Goal: Information Seeking & Learning: Learn about a topic

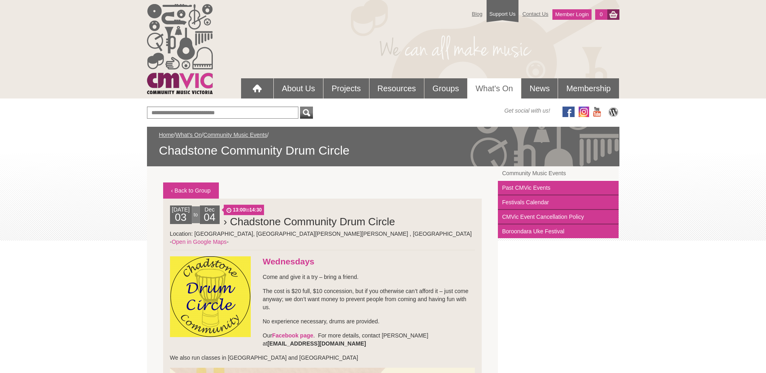
scroll to position [20, 0]
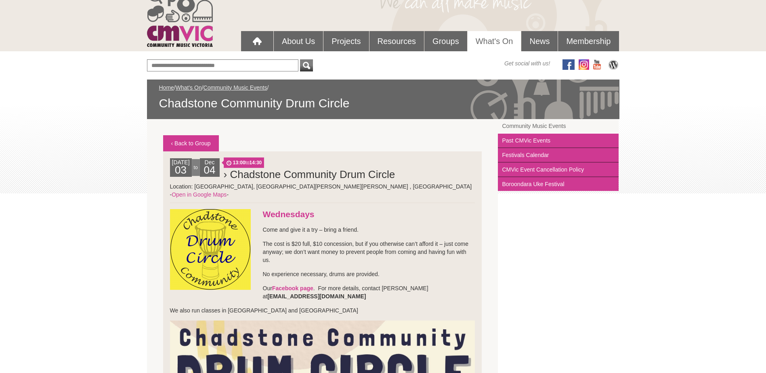
scroll to position [61, 0]
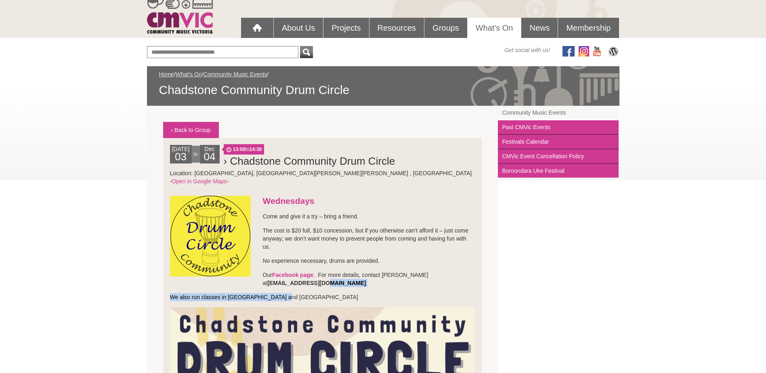
drag, startPoint x: 466, startPoint y: 268, endPoint x: 360, endPoint y: 273, distance: 105.9
drag, startPoint x: 360, startPoint y: 273, endPoint x: 462, endPoint y: 263, distance: 102.3
click at [462, 271] on p "Our Facebook page . For more details, contact [PERSON_NAME] at [EMAIL_ADDRESS][…" at bounding box center [322, 279] width 305 height 16
drag, startPoint x: 471, startPoint y: 268, endPoint x: 383, endPoint y: 267, distance: 88.8
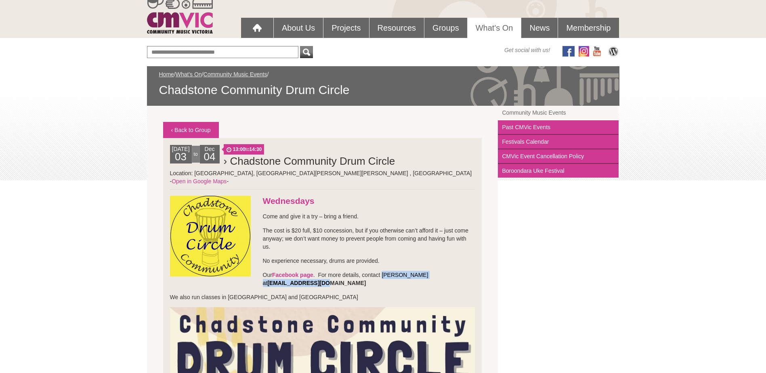
click at [383, 271] on p "Our Facebook page . For more details, contact [PERSON_NAME] at [EMAIL_ADDRESS][…" at bounding box center [322, 279] width 305 height 16
click at [272, 293] on p "We also run classes in [GEOGRAPHIC_DATA] and [GEOGRAPHIC_DATA]" at bounding box center [322, 297] width 305 height 8
click at [347, 196] on h3 "Wednesdays" at bounding box center [322, 201] width 305 height 10
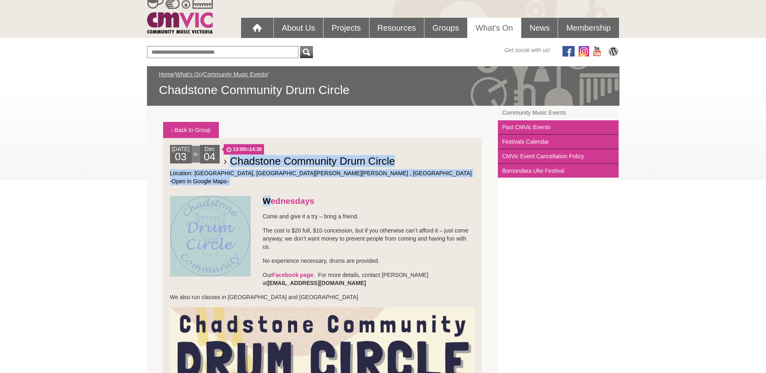
drag, startPoint x: 226, startPoint y: 160, endPoint x: 270, endPoint y: 188, distance: 51.9
drag, startPoint x: 270, startPoint y: 188, endPoint x: 243, endPoint y: 161, distance: 37.7
click at [243, 161] on h2 "› Chadstone Community Drum Circle" at bounding box center [349, 161] width 251 height 16
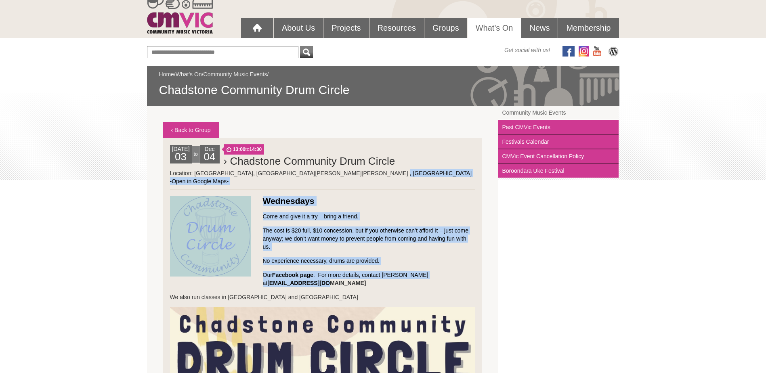
drag, startPoint x: 472, startPoint y: 268, endPoint x: 266, endPoint y: 172, distance: 226.7
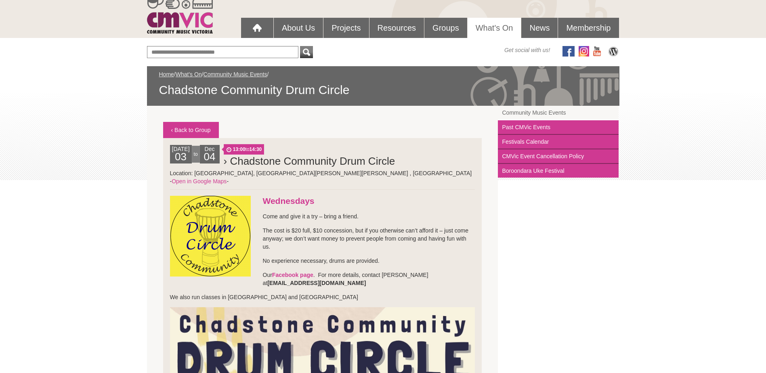
drag, startPoint x: 266, startPoint y: 172, endPoint x: 247, endPoint y: 160, distance: 22.6
click at [247, 160] on h2 "› Chadstone Community Drum Circle" at bounding box center [349, 161] width 251 height 16
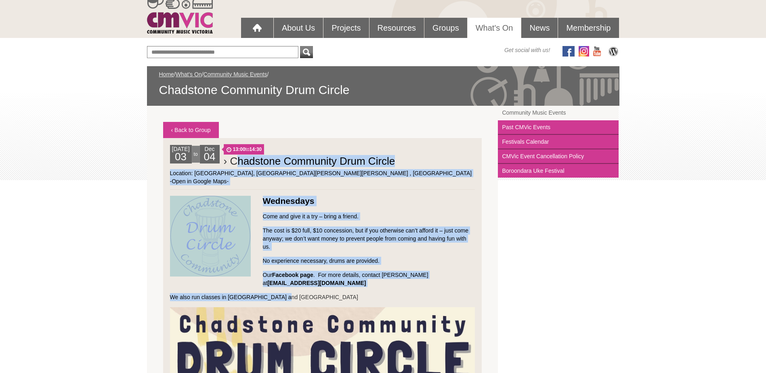
drag, startPoint x: 227, startPoint y: 160, endPoint x: 479, endPoint y: 282, distance: 280.0
copy li "Chadstone Community Drum Circle Location: [GEOGRAPHIC_DATA] / [GEOGRAPHIC_DATA]…"
